Goal: Task Accomplishment & Management: Use online tool/utility

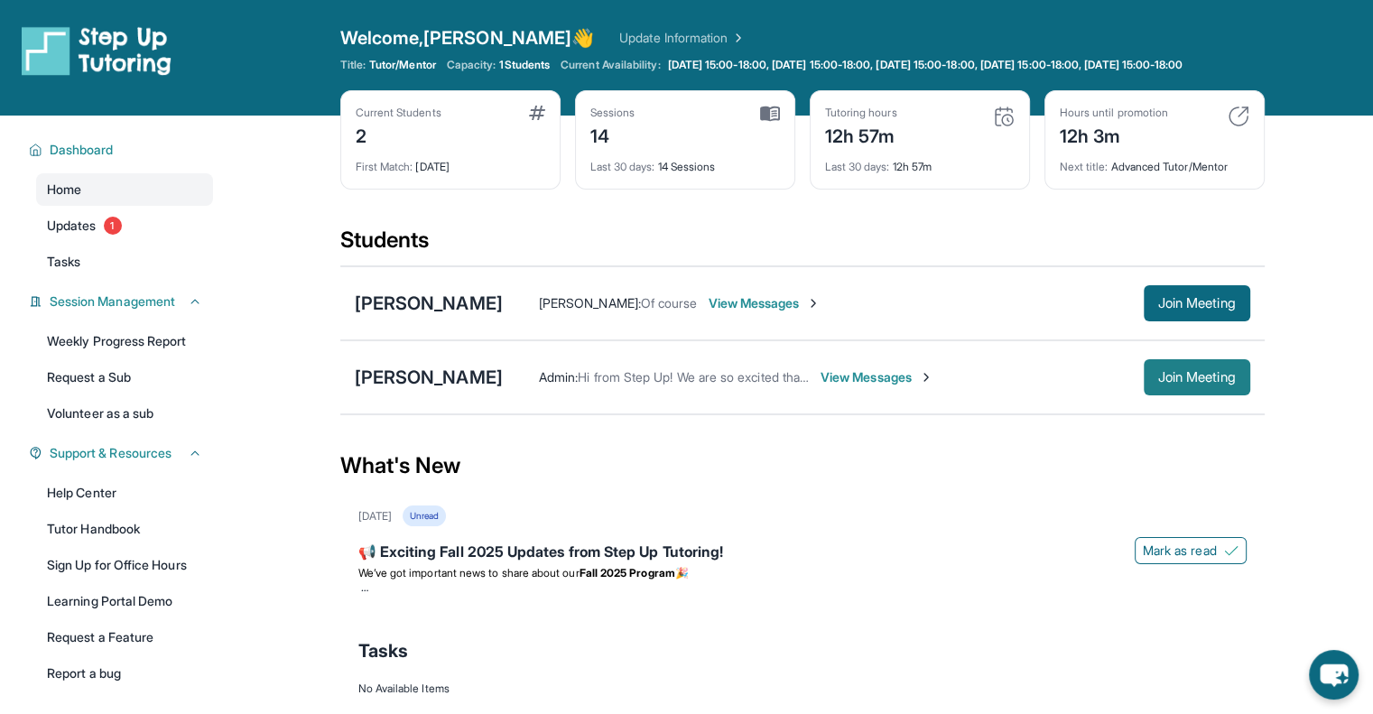
click at [1187, 383] on span "Join Meeting" at bounding box center [1197, 377] width 78 height 11
